Goal: Information Seeking & Learning: Check status

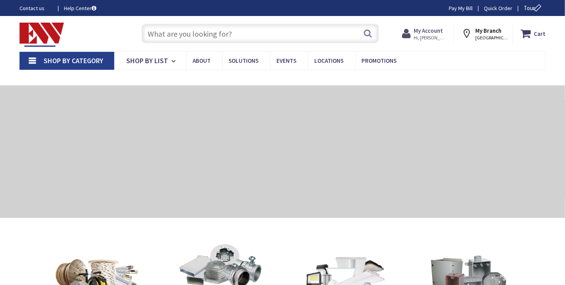
click at [436, 34] on strong "My Account" at bounding box center [428, 30] width 29 height 7
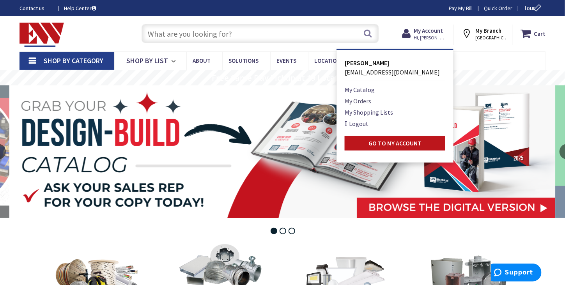
click at [363, 100] on link "My Orders" at bounding box center [358, 100] width 27 height 9
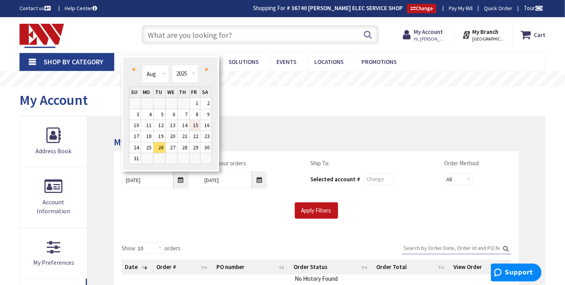
click at [194, 126] on link "15" at bounding box center [195, 125] width 11 height 11
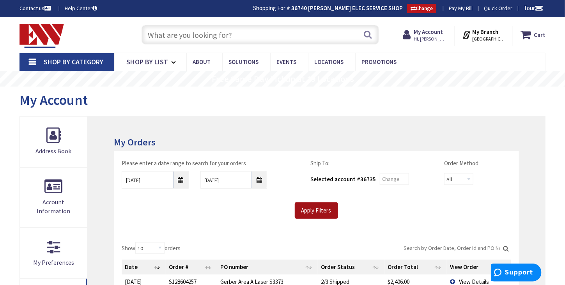
click at [326, 210] on input "Apply Filters" at bounding box center [316, 210] width 43 height 16
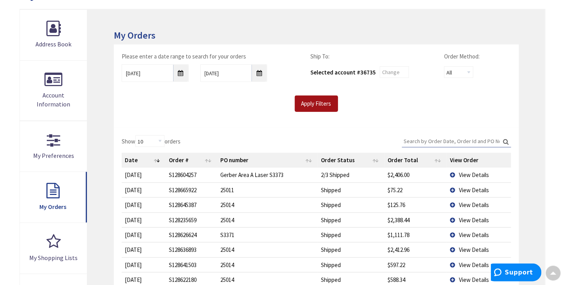
scroll to position [42, 0]
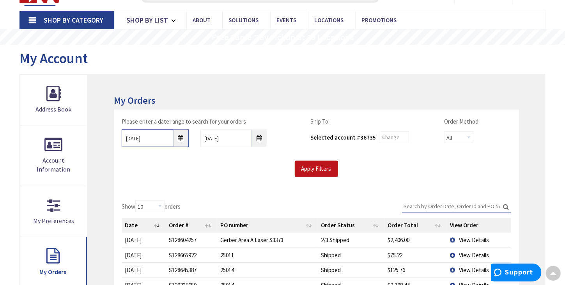
click at [181, 139] on input "08/15/2025" at bounding box center [155, 138] width 67 height 18
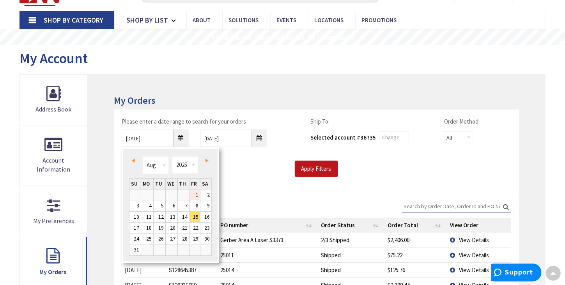
click at [193, 194] on link "1" at bounding box center [195, 195] width 11 height 11
type input "08/01/2025"
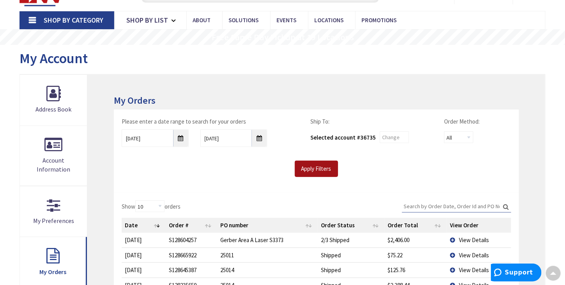
click at [317, 173] on input "Apply Filters" at bounding box center [316, 169] width 43 height 16
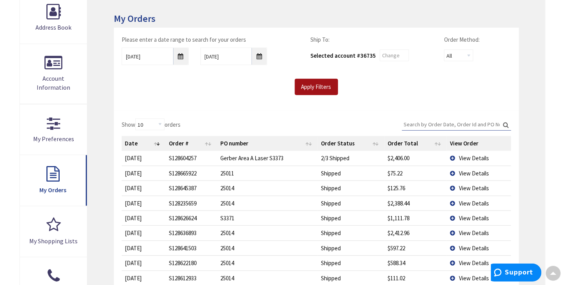
scroll to position [209, 0]
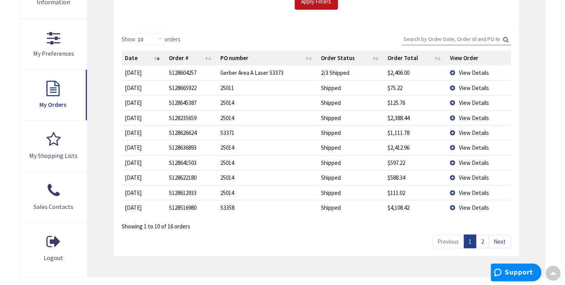
click at [482, 243] on link "2" at bounding box center [483, 242] width 13 height 14
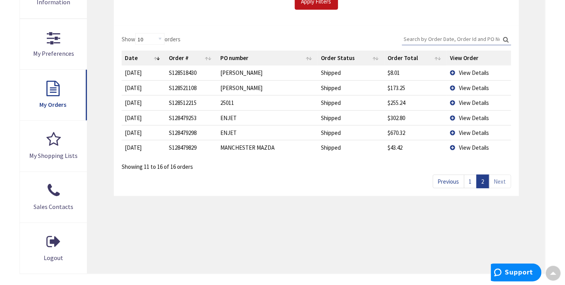
click at [455, 118] on td "View Details" at bounding box center [479, 117] width 64 height 15
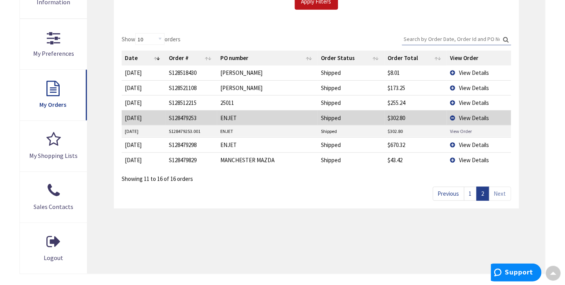
click at [460, 134] on link "View Order" at bounding box center [461, 131] width 22 height 7
click at [450, 145] on td "View Details" at bounding box center [479, 144] width 64 height 15
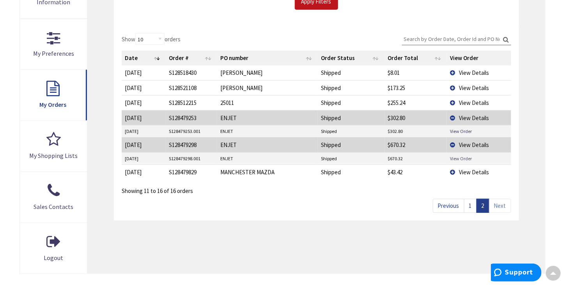
click at [458, 158] on link "View Order" at bounding box center [461, 158] width 22 height 7
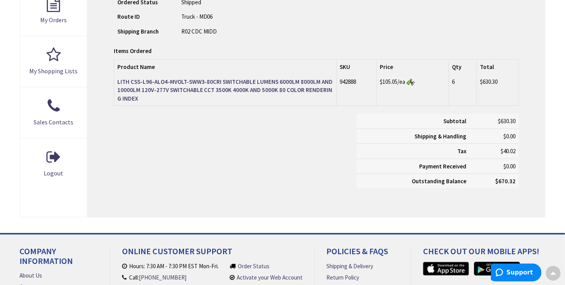
scroll to position [294, 0]
click at [189, 85] on strong "LITH CSS-L96-ALO4-MVOLT-SWW3-80CRI SWITCHABLE LUMENS 6000LM 8000LM AND 10000LM …" at bounding box center [225, 90] width 216 height 24
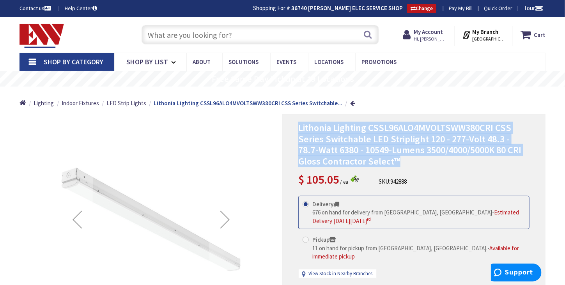
drag, startPoint x: 393, startPoint y: 163, endPoint x: 287, endPoint y: 122, distance: 113.6
click at [287, 122] on div "Lithonia Lighting CSSL96ALO4MVOLTSWW380CRI CSS Series Switchable LED Striplight…" at bounding box center [413, 245] width 263 height 262
copy span "Lithonia Lighting CSSL96ALO4MVOLTSWW380CRI CSS Series Switchable LED Striplight…"
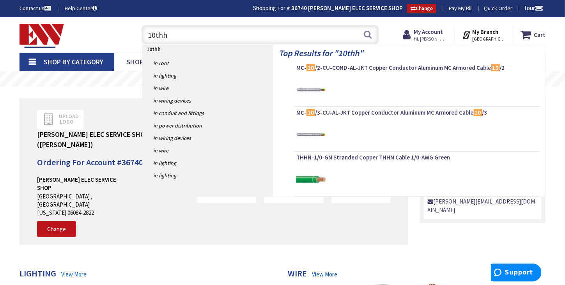
type input "10thhn"
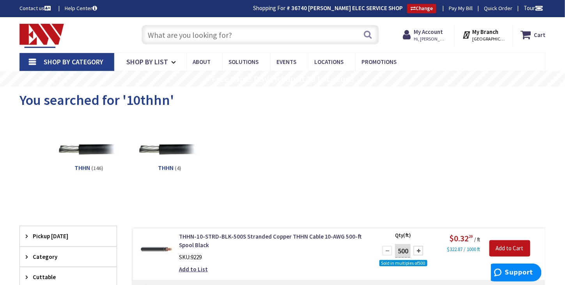
scroll to position [42, 0]
